Goal: Information Seeking & Learning: Learn about a topic

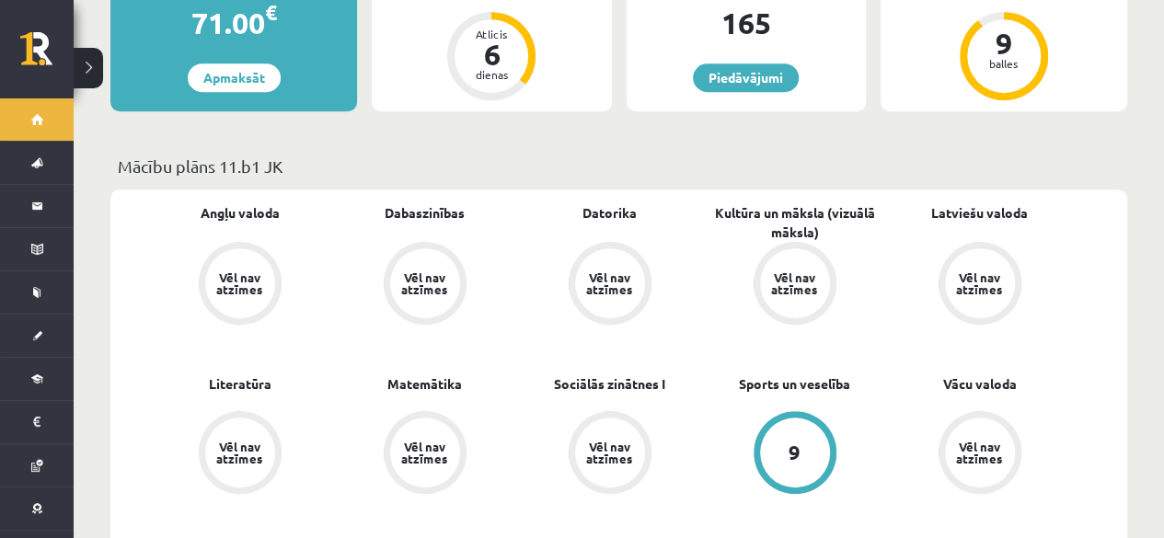
scroll to position [442, 0]
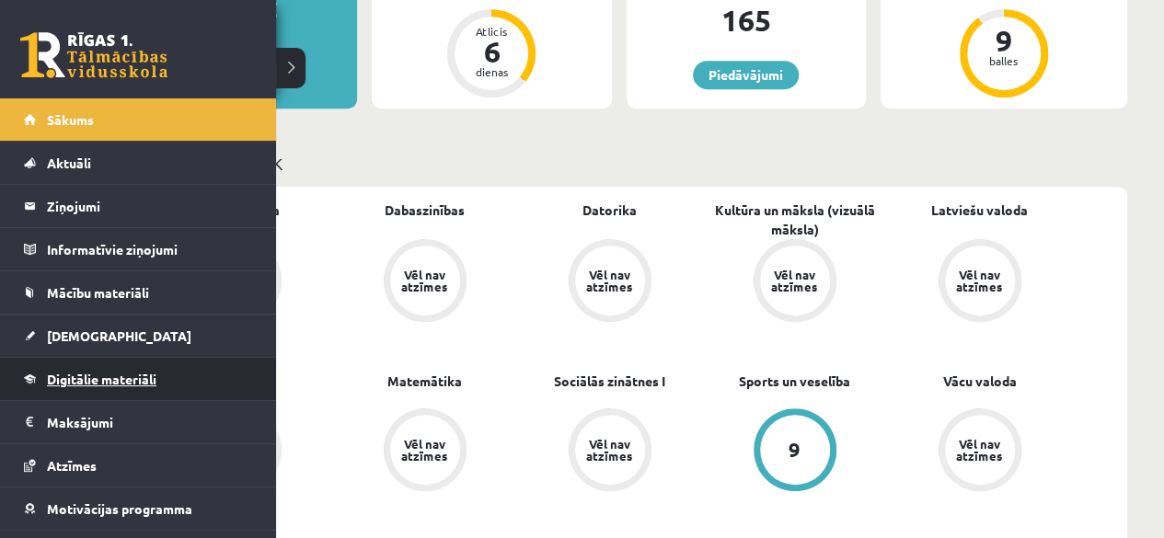
click at [95, 387] on link "Digitālie materiāli" at bounding box center [138, 379] width 229 height 42
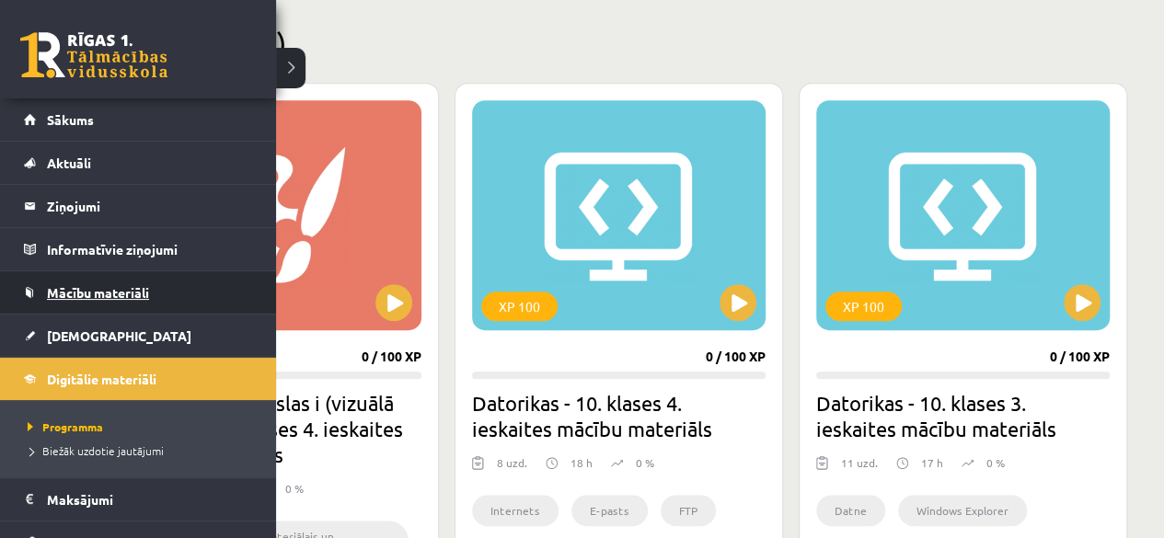
click at [70, 301] on link "Mācību materiāli" at bounding box center [138, 292] width 229 height 42
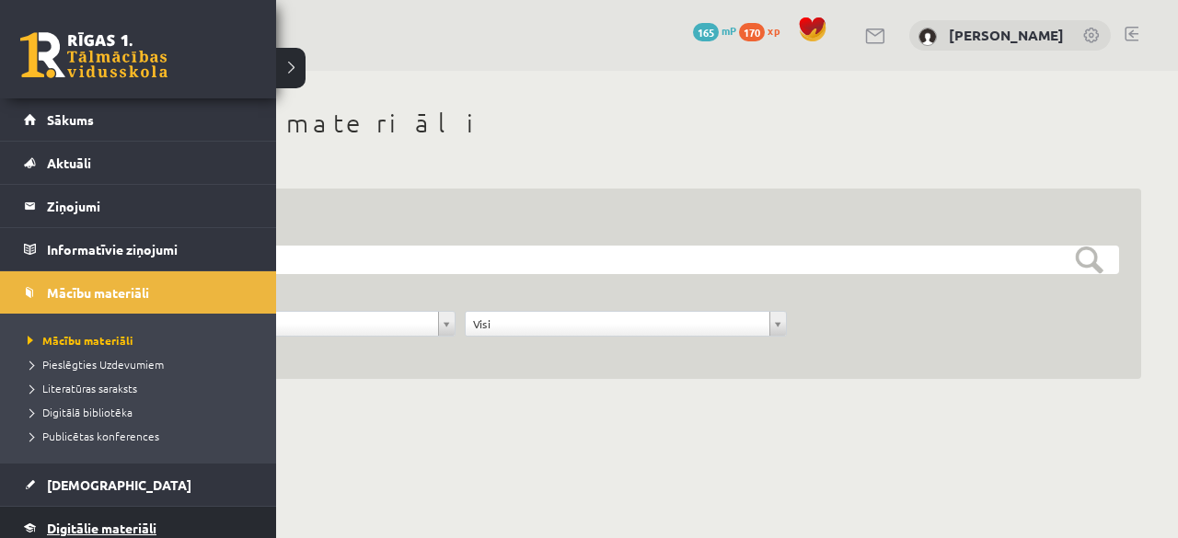
click at [125, 507] on link "Digitālie materiāli" at bounding box center [138, 528] width 229 height 42
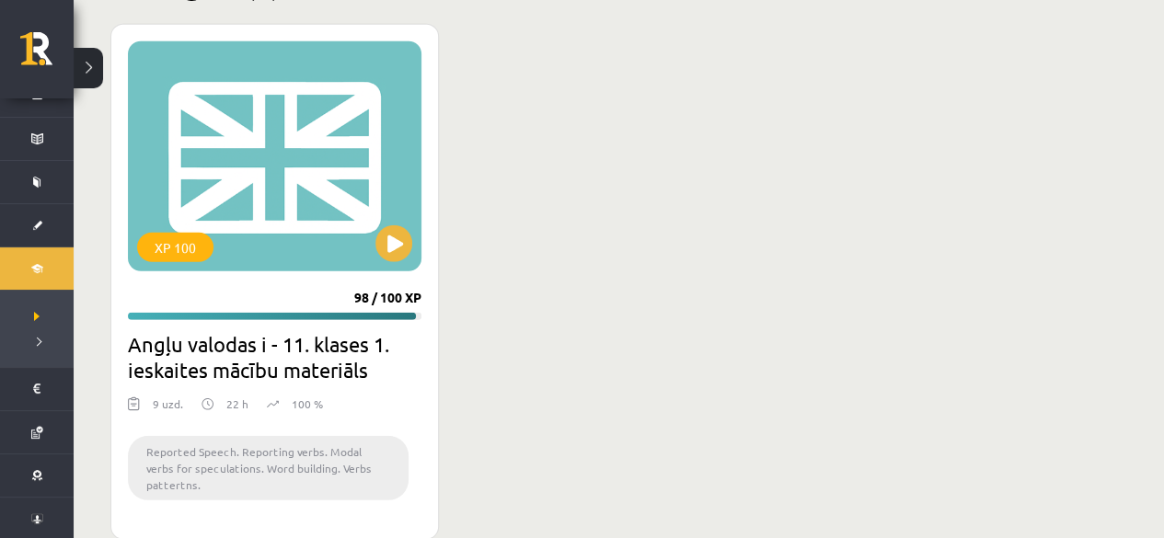
scroll to position [2410, 0]
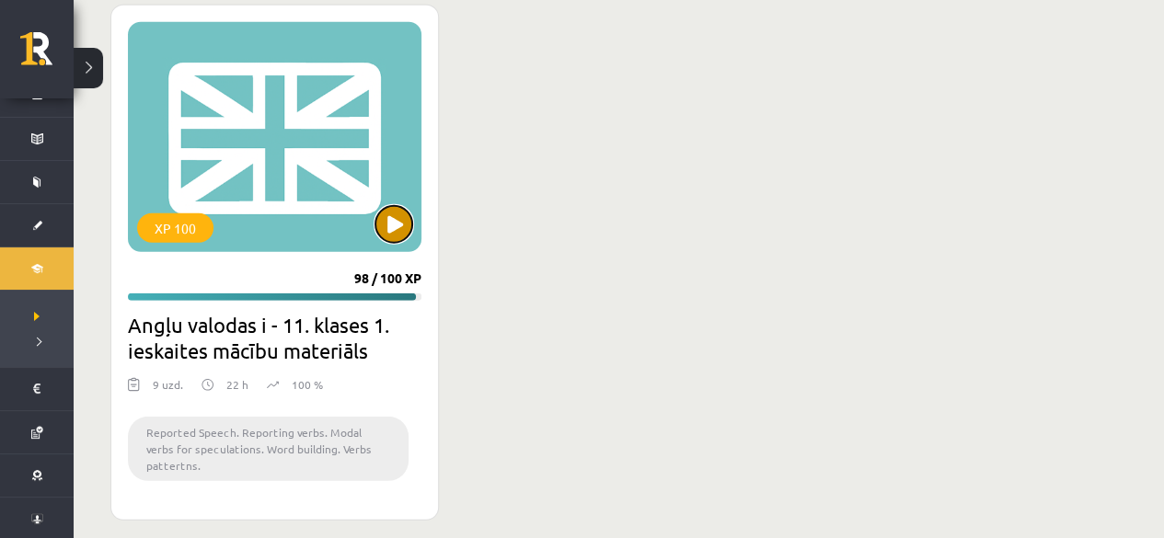
click at [381, 216] on button at bounding box center [393, 224] width 37 height 37
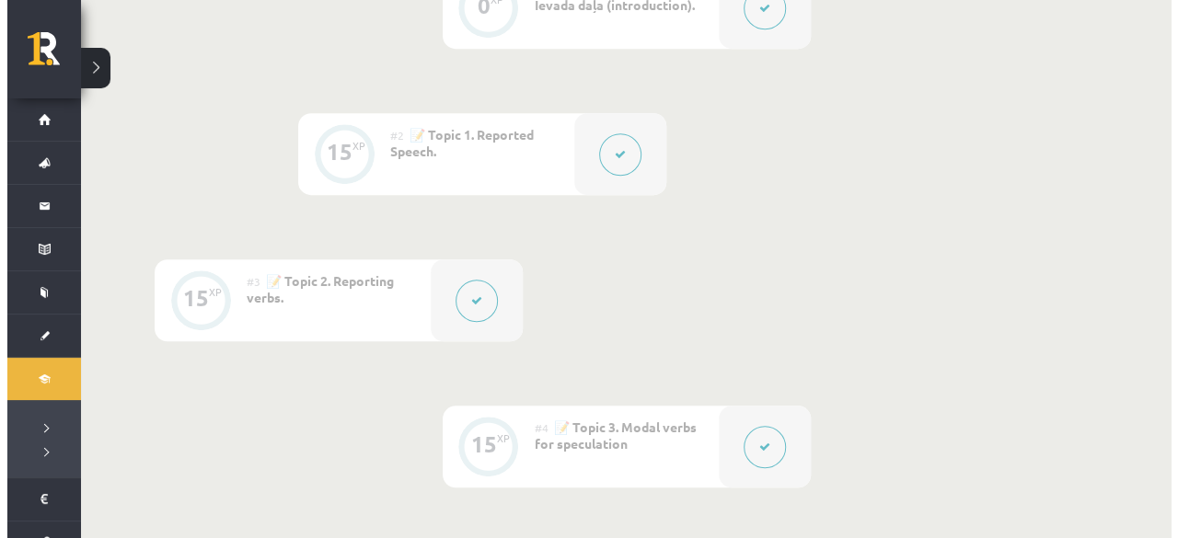
scroll to position [552, 0]
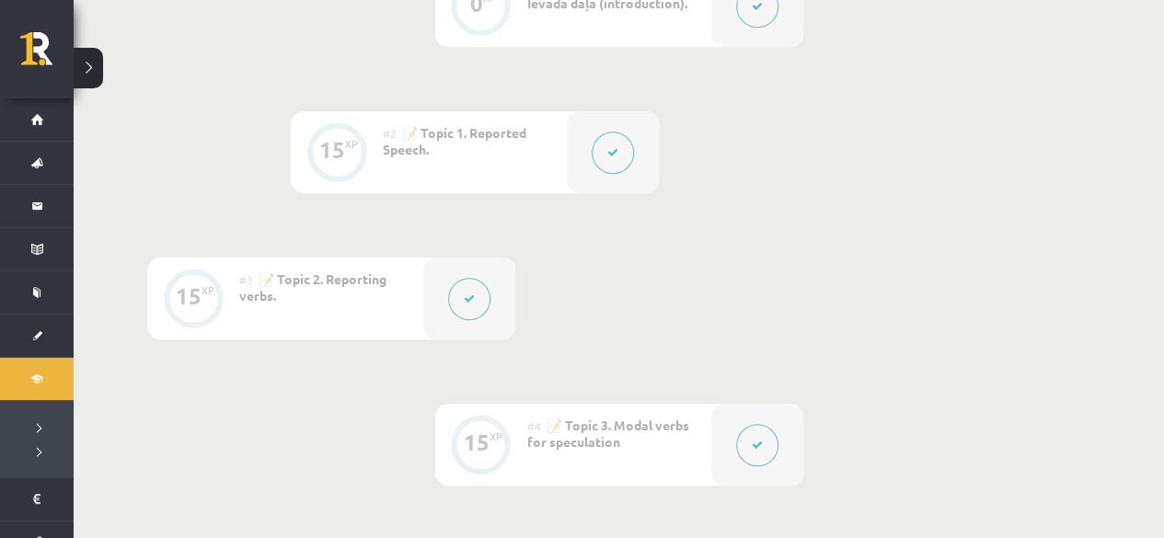
click at [606, 147] on button at bounding box center [613, 153] width 42 height 42
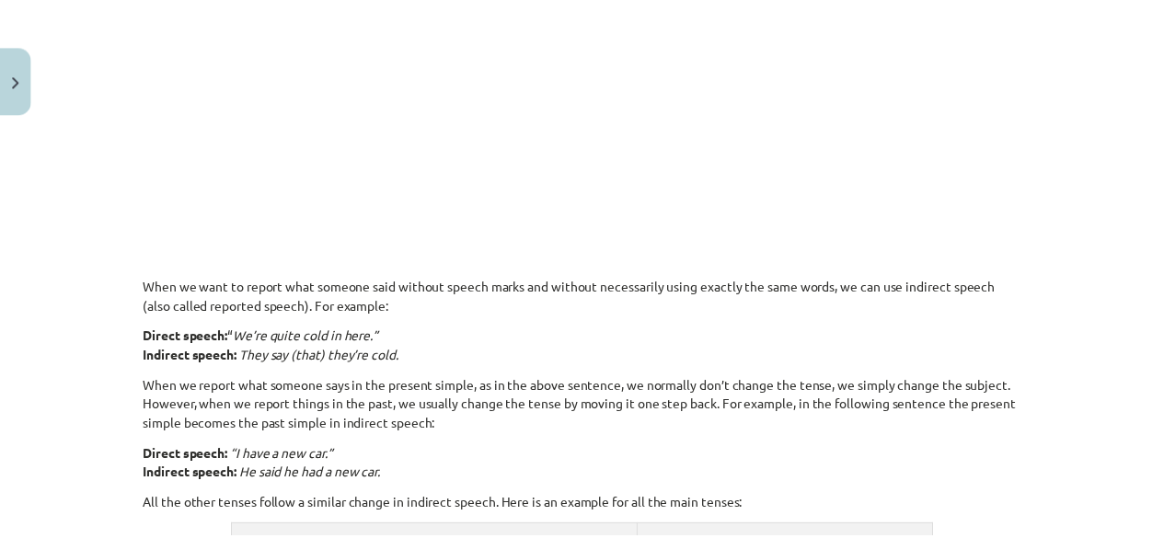
scroll to position [1064, 0]
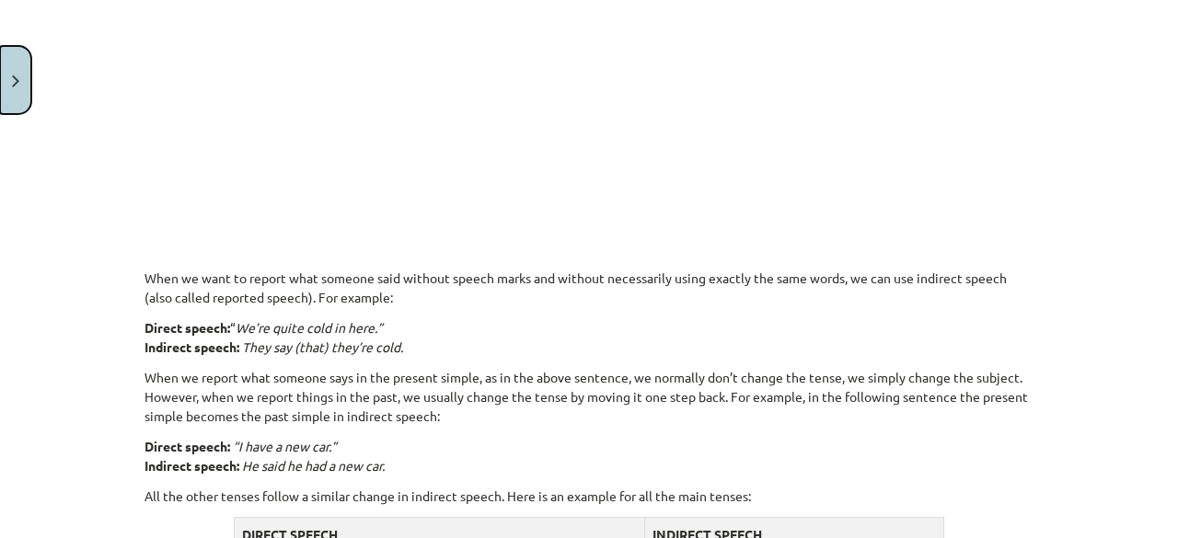
click at [21, 87] on button "Close" at bounding box center [15, 80] width 31 height 68
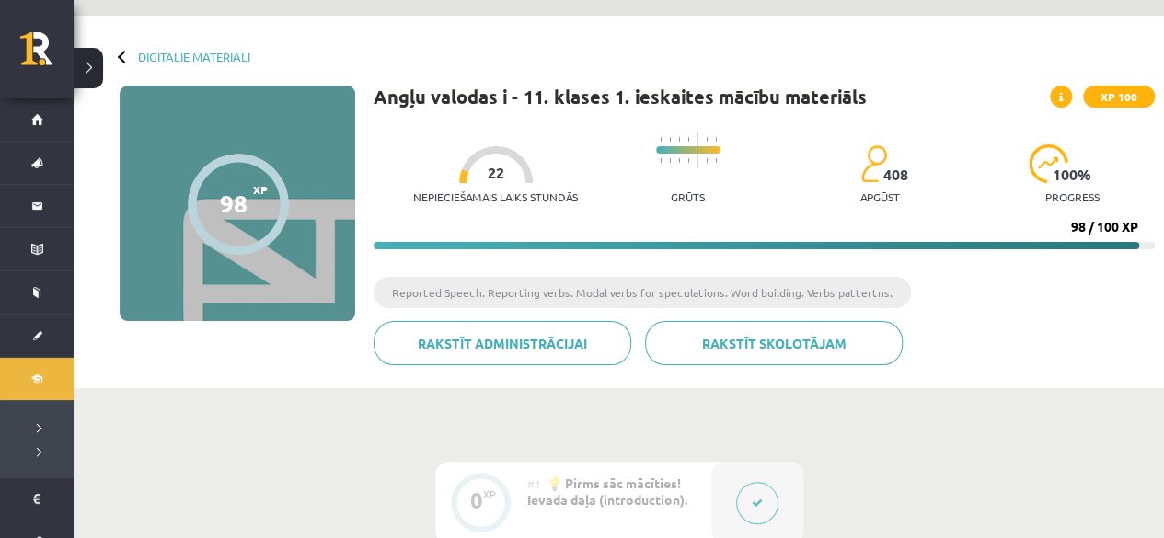
scroll to position [0, 0]
